Goal: Find contact information: Find contact information

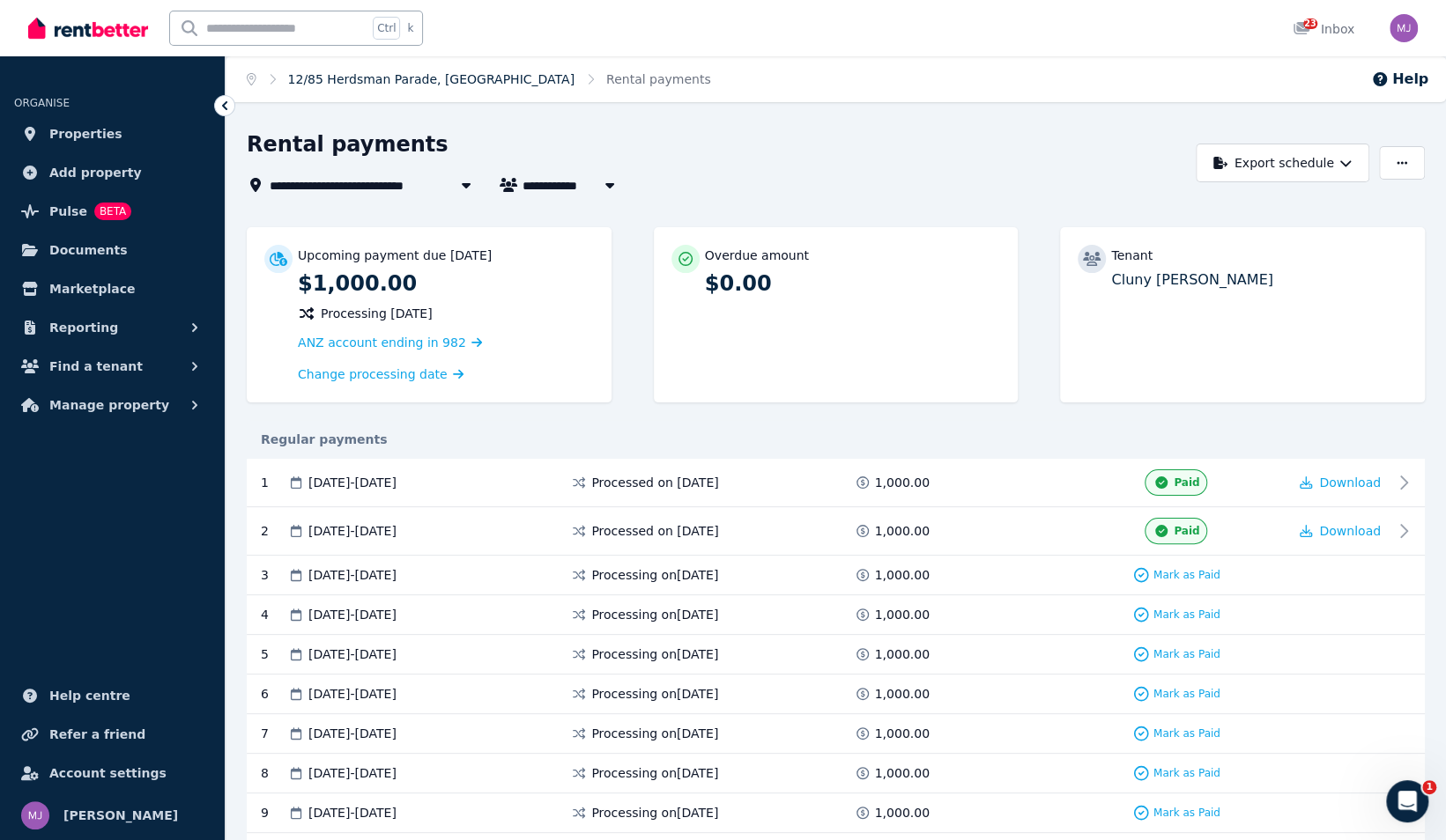
click at [369, 74] on link "12/85 Herdsman Parade, [GEOGRAPHIC_DATA]" at bounding box center [432, 79] width 286 height 15
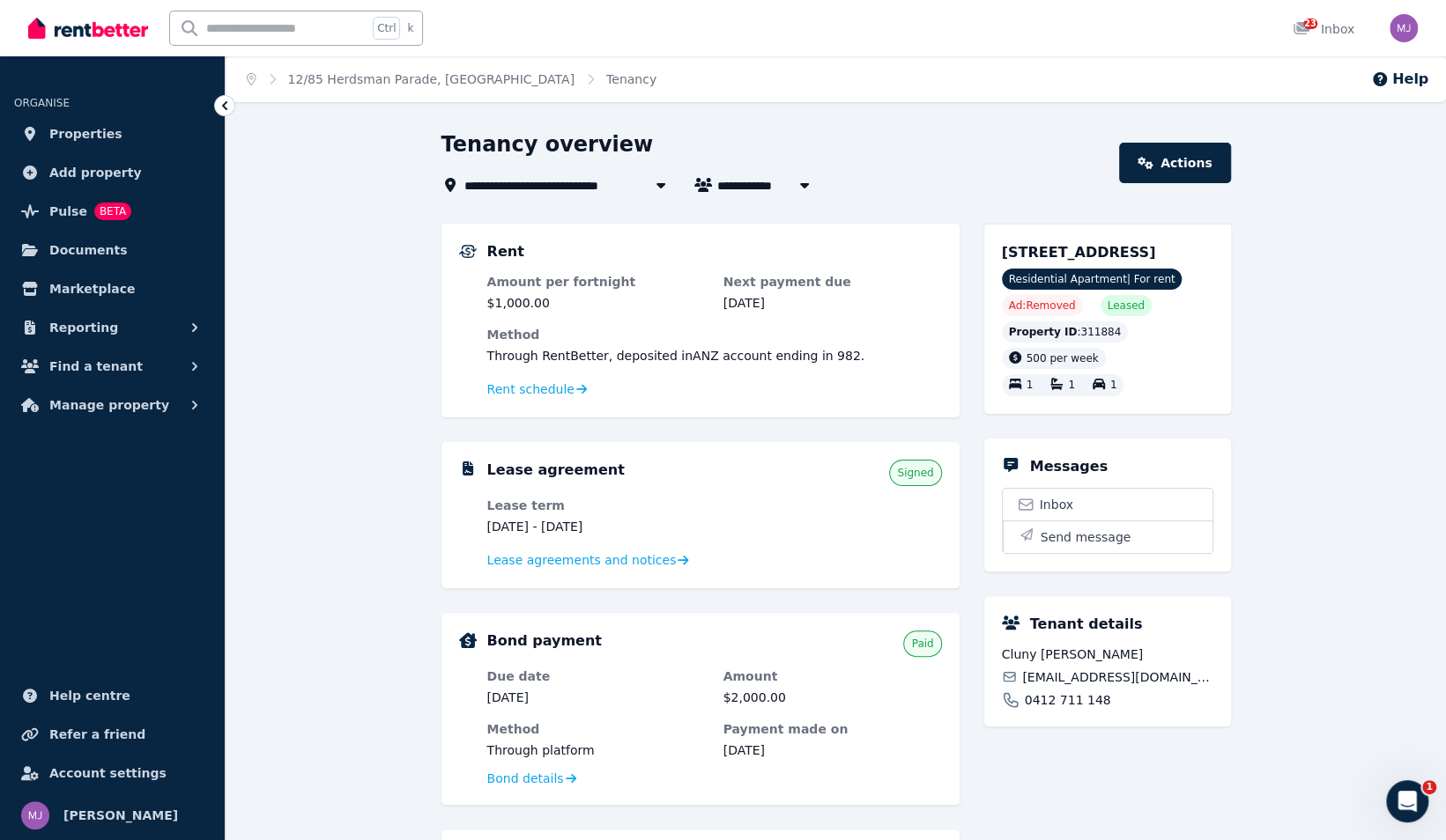
click at [656, 183] on icon at bounding box center [659, 185] width 9 height 5
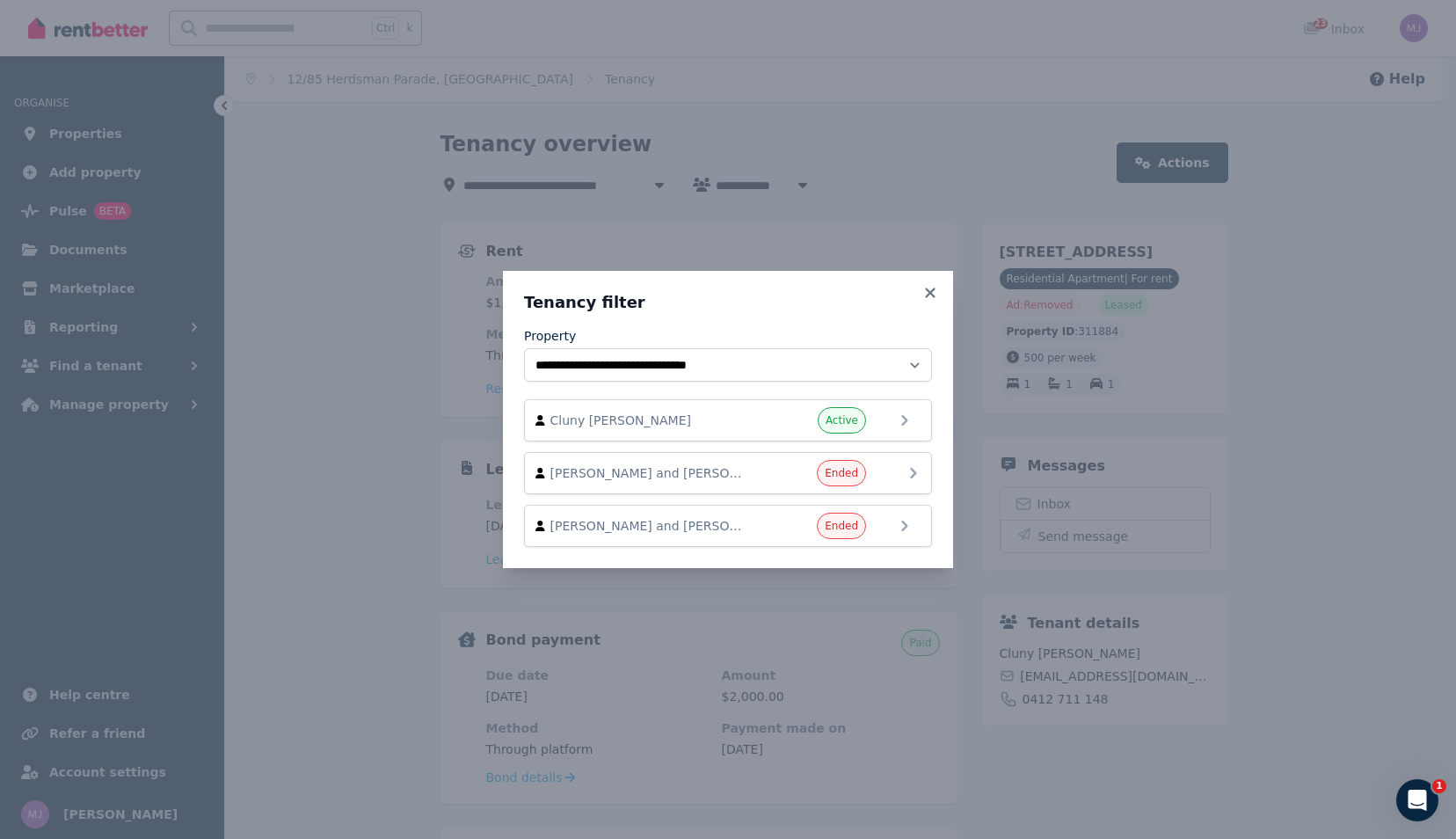
click at [915, 473] on icon at bounding box center [913, 473] width 6 height 11
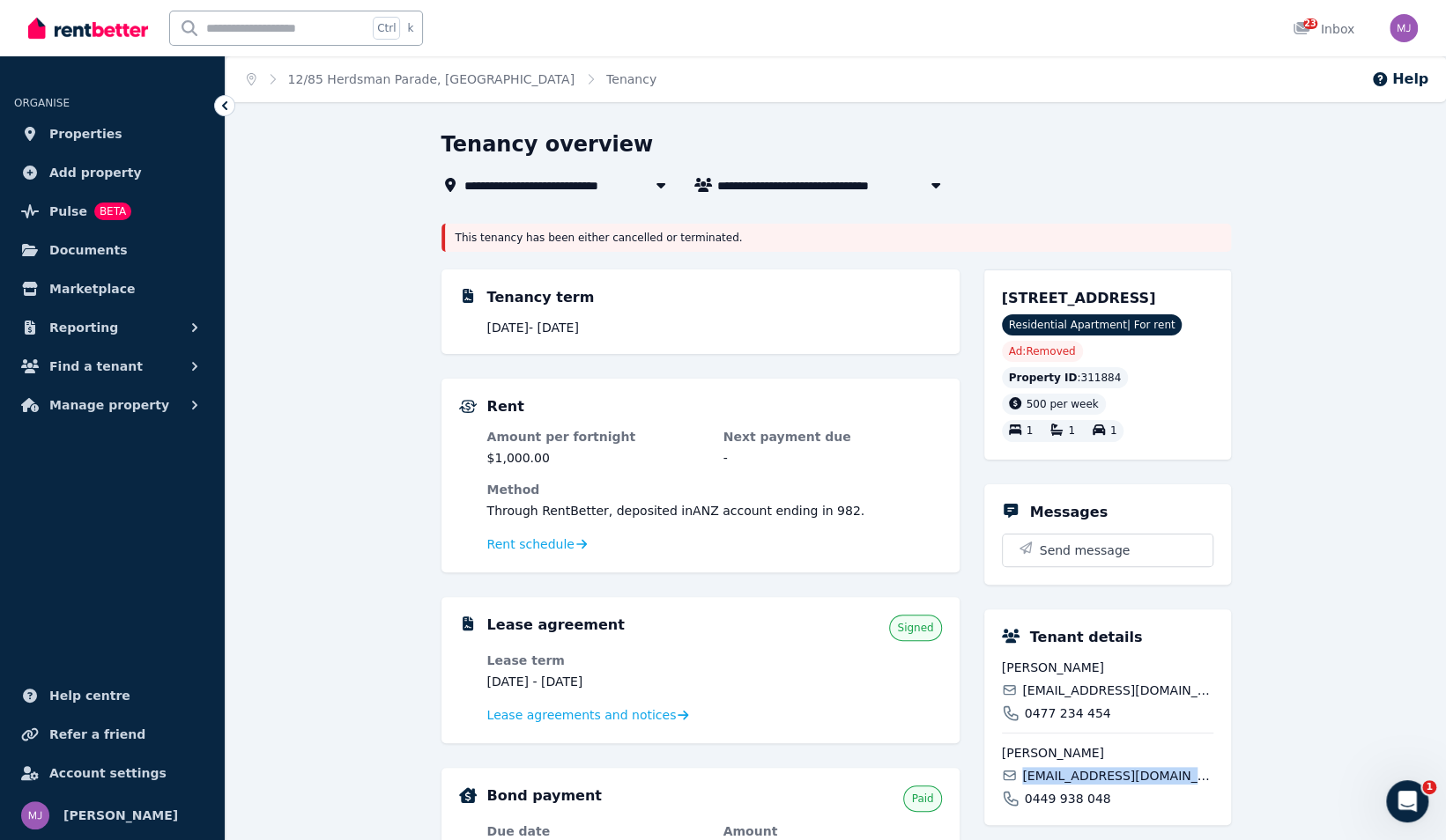
drag, startPoint x: 1171, startPoint y: 795, endPoint x: 1024, endPoint y: 789, distance: 147.1
click at [1024, 785] on span "[EMAIL_ADDRESS][DOMAIN_NAME]" at bounding box center [1117, 776] width 191 height 17
drag, startPoint x: 1024, startPoint y: 789, endPoint x: 1063, endPoint y: 798, distance: 40.0
copy span "[EMAIL_ADDRESS][DOMAIN_NAME]"
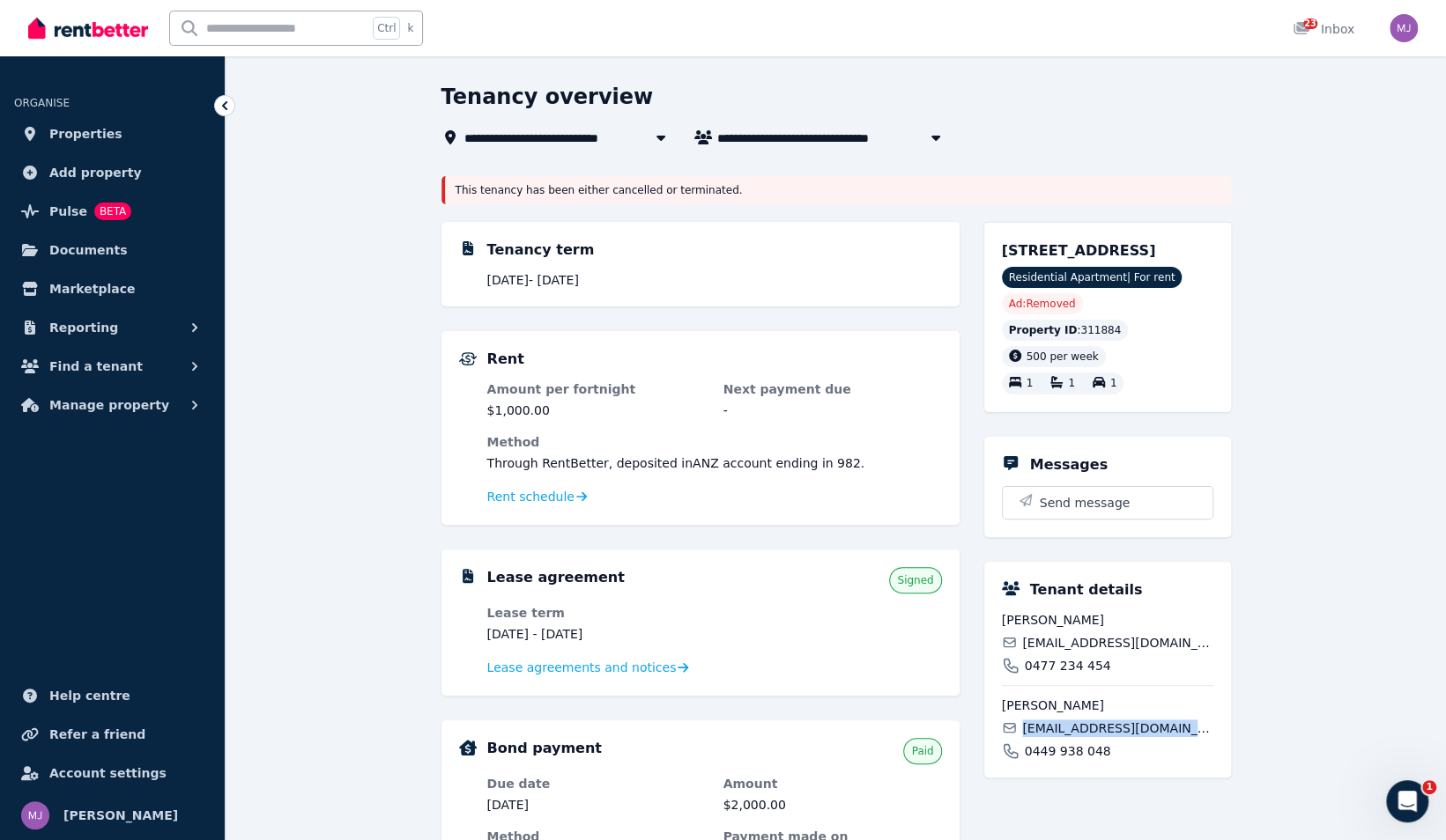
scroll to position [176, 0]
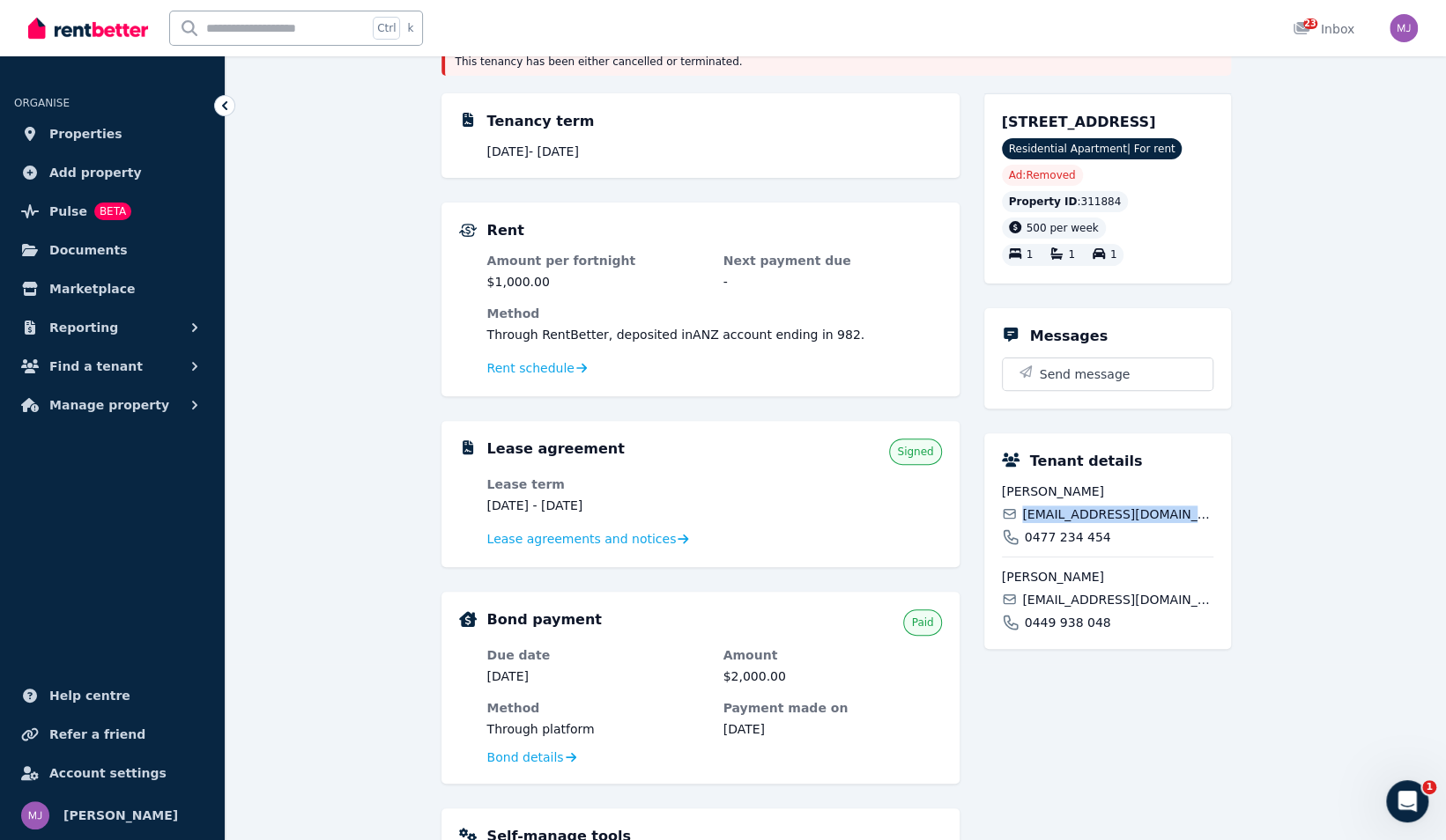
drag, startPoint x: 1025, startPoint y: 538, endPoint x: 1189, endPoint y: 538, distance: 164.0
click at [1189, 524] on span "[EMAIL_ADDRESS][DOMAIN_NAME]" at bounding box center [1117, 514] width 191 height 17
copy span "[EMAIL_ADDRESS][DOMAIN_NAME]"
drag, startPoint x: 1096, startPoint y: 642, endPoint x: 1024, endPoint y: 644, distance: 72.0
click at [1024, 632] on span "0449 938 048" at bounding box center [1067, 622] width 86 height 17
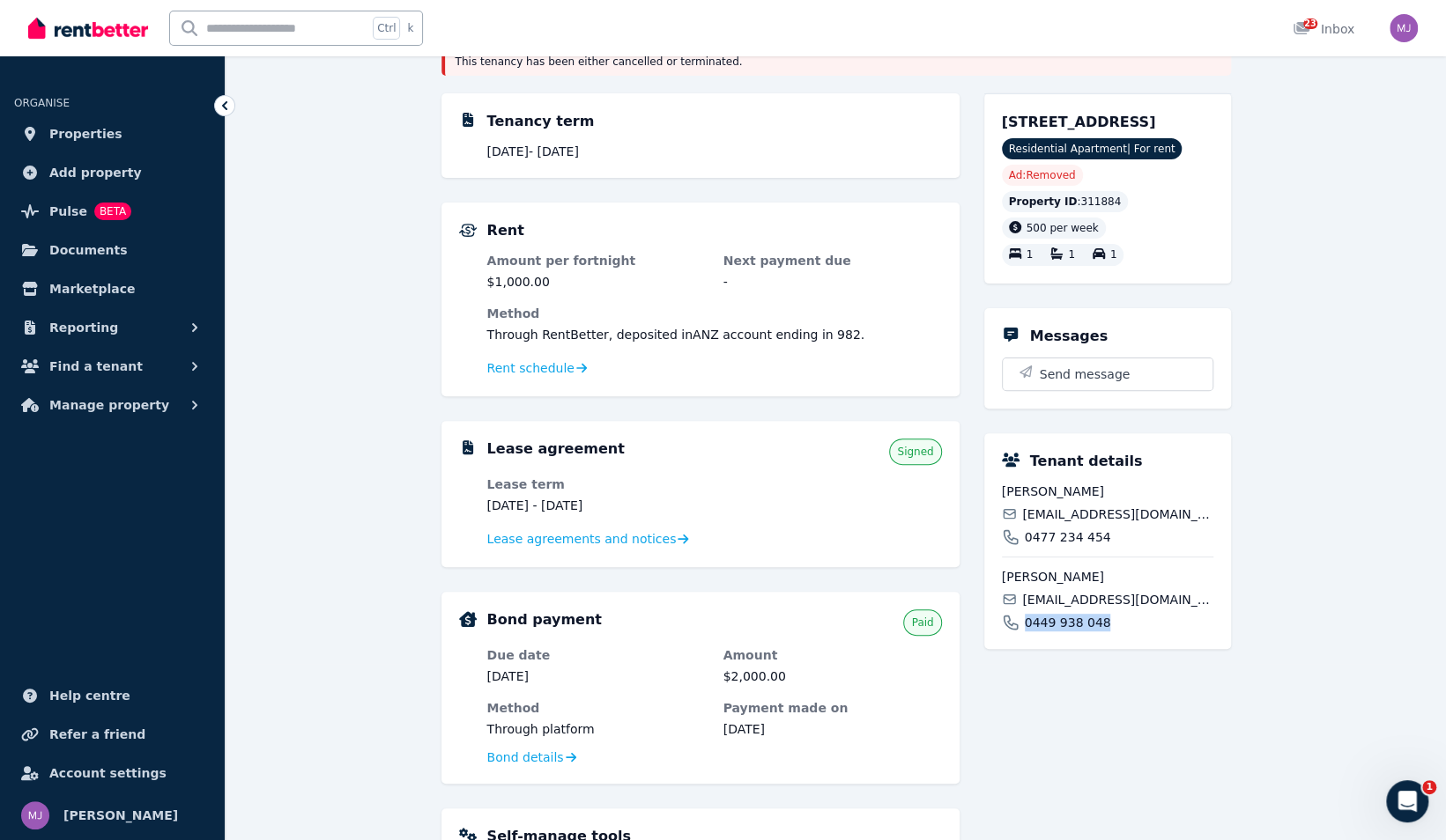
copy span "0449 938 048"
click at [1102, 546] on div "0477 234 454" at bounding box center [1107, 537] width 211 height 17
drag, startPoint x: 1096, startPoint y: 556, endPoint x: 1025, endPoint y: 559, distance: 71.1
click at [1025, 546] on span "0477 234 454" at bounding box center [1067, 537] width 86 height 17
copy span "0477 234 454"
